Goal: Information Seeking & Learning: Learn about a topic

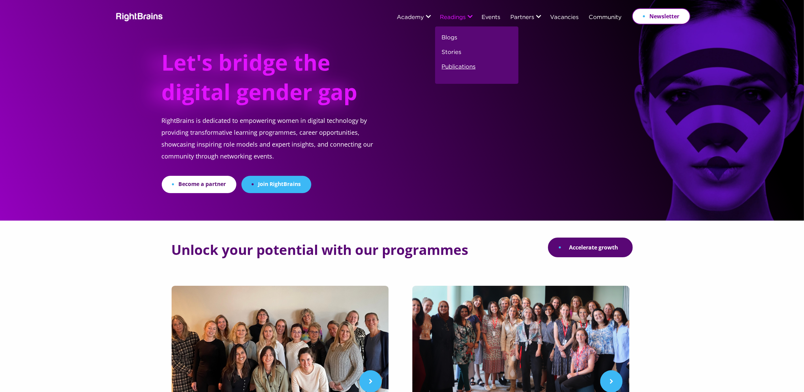
click at [455, 65] on link "Publications" at bounding box center [459, 69] width 34 height 15
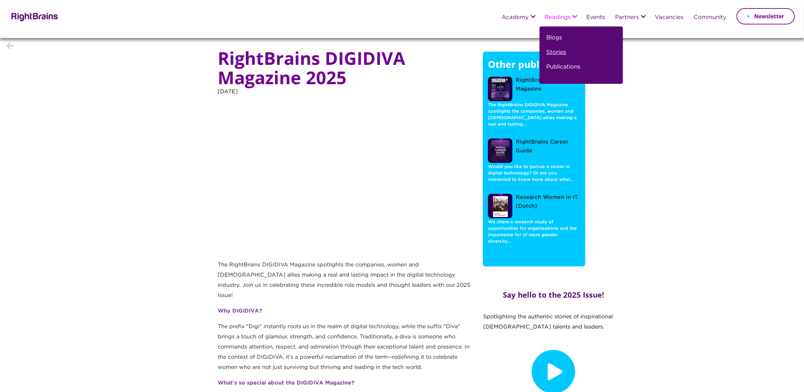
click at [552, 54] on link "Stories" at bounding box center [557, 55] width 20 height 15
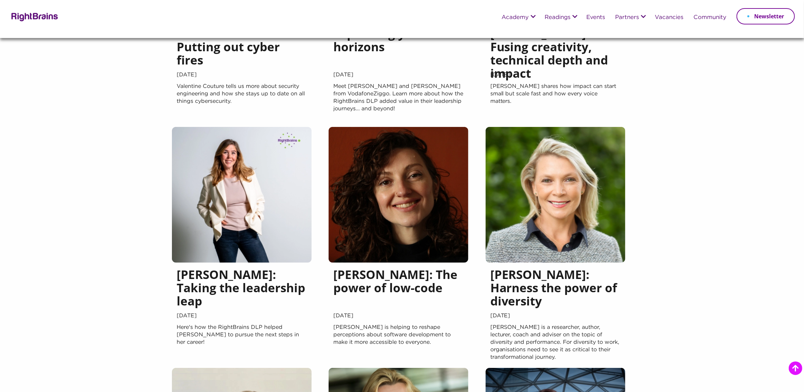
scroll to position [424, 0]
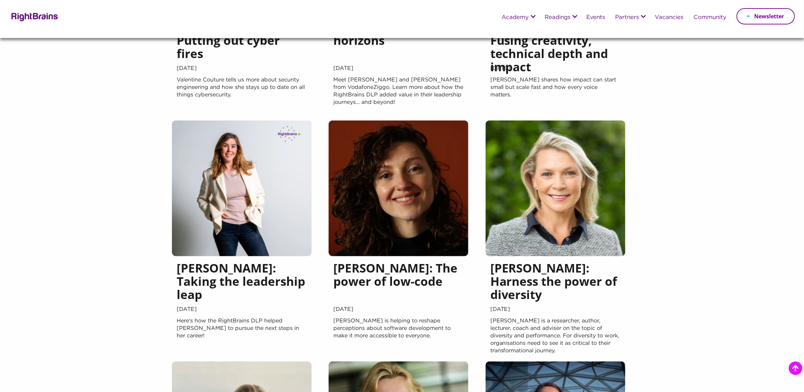
click at [200, 253] on img at bounding box center [242, 188] width 140 height 136
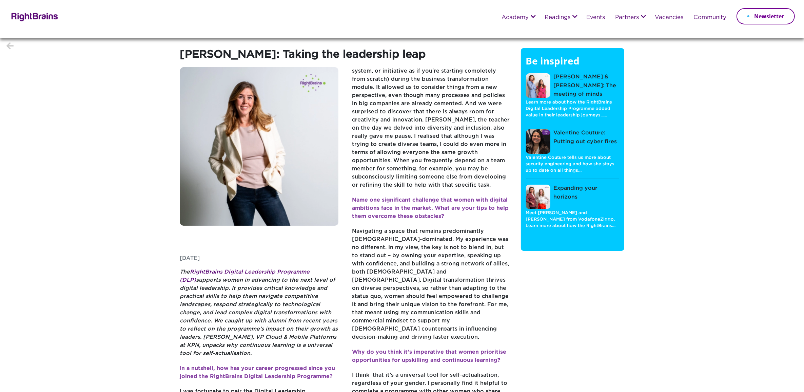
drag, startPoint x: 0, startPoint y: 0, endPoint x: 98, endPoint y: 304, distance: 319.2
click at [98, 304] on section "Karin van der Wekke: Taking the leadership leap Friday, July 11, 2025 The Right…" at bounding box center [402, 324] width 804 height 572
